Goal: Task Accomplishment & Management: Use online tool/utility

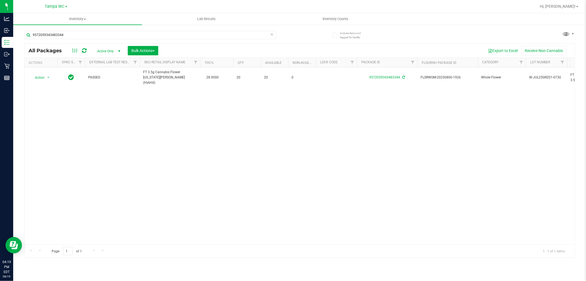
click at [271, 33] on icon at bounding box center [272, 34] width 4 height 7
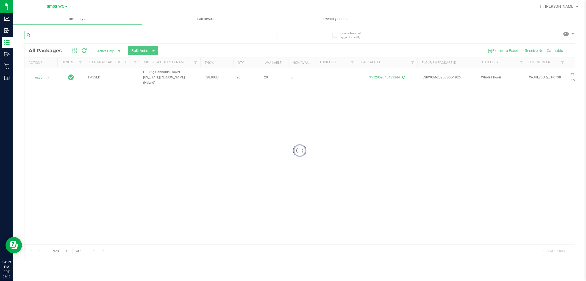
click at [267, 36] on input "text" at bounding box center [150, 35] width 252 height 8
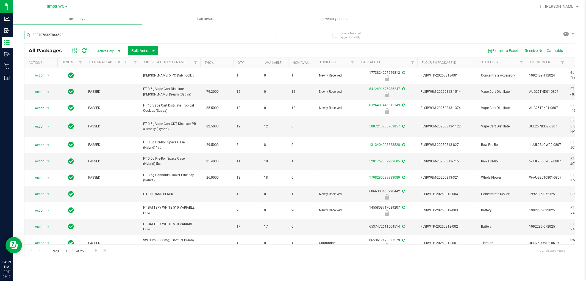
type input "8937078327844523"
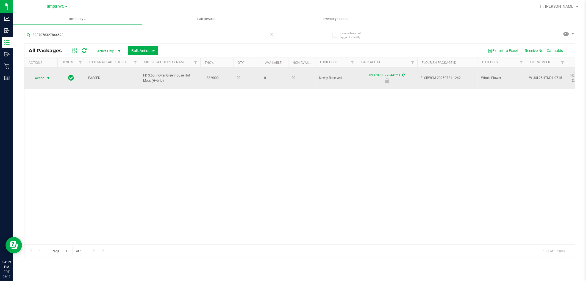
click at [45, 75] on span "select" at bounding box center [48, 78] width 7 height 8
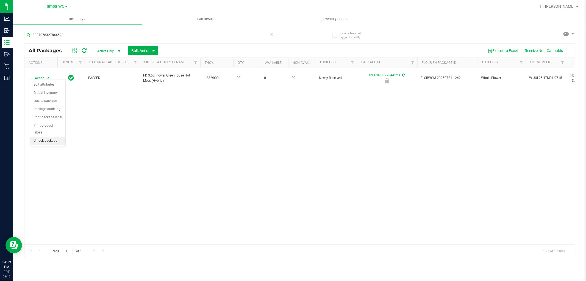
click at [40, 139] on li "Unlock package" at bounding box center [47, 141] width 35 height 8
click at [274, 34] on div "8937078327844523" at bounding box center [150, 35] width 252 height 8
click at [272, 34] on icon at bounding box center [272, 34] width 4 height 7
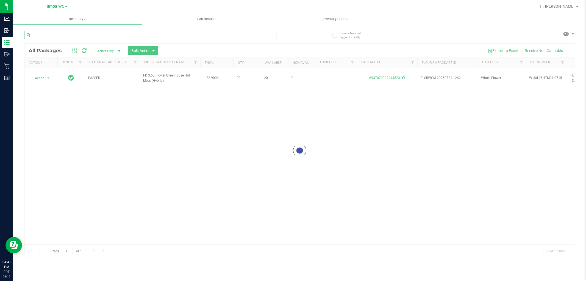
drag, startPoint x: 263, startPoint y: 33, endPoint x: 255, endPoint y: 43, distance: 12.7
click at [263, 34] on input "text" at bounding box center [150, 35] width 252 height 8
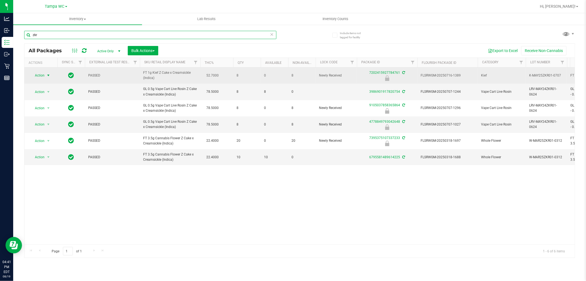
type input "zkr"
click at [37, 77] on span "Action" at bounding box center [37, 75] width 15 height 8
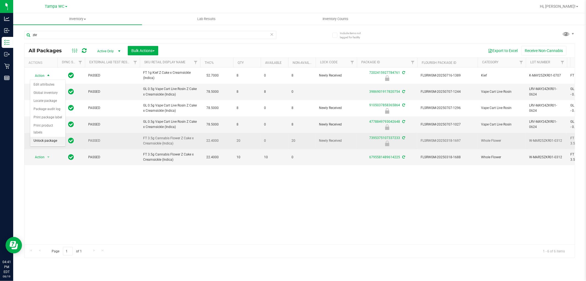
click at [35, 142] on li "Unlock package" at bounding box center [47, 141] width 35 height 8
